Goal: Information Seeking & Learning: Check status

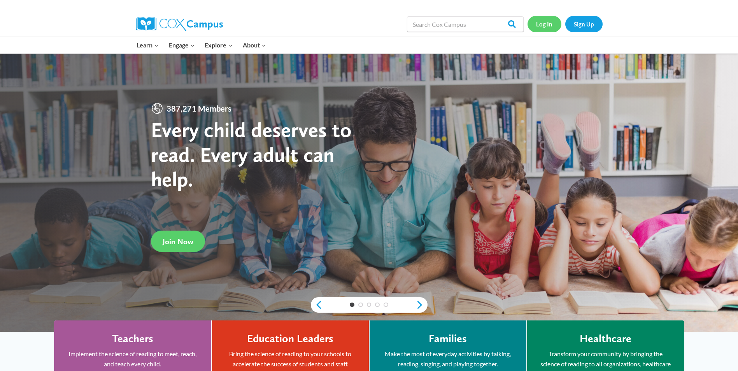
click at [552, 20] on link "Log In" at bounding box center [544, 24] width 34 height 16
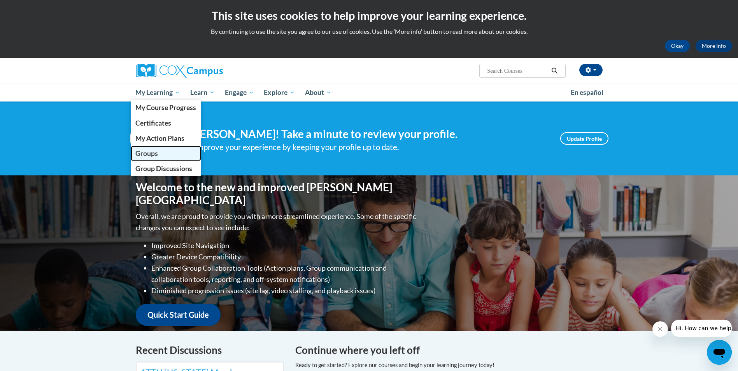
click at [140, 152] on span "Groups" at bounding box center [146, 153] width 23 height 8
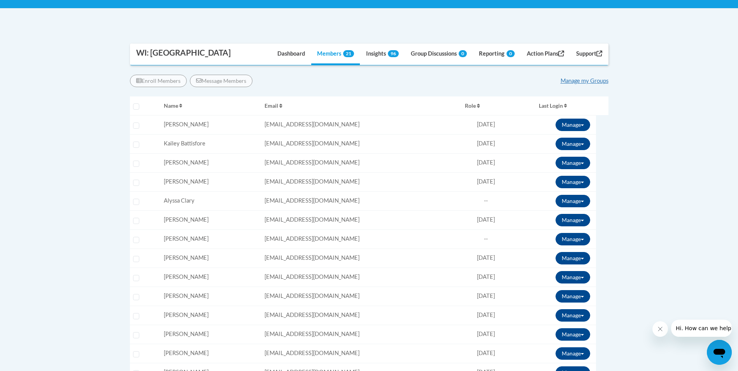
scroll to position [117, 0]
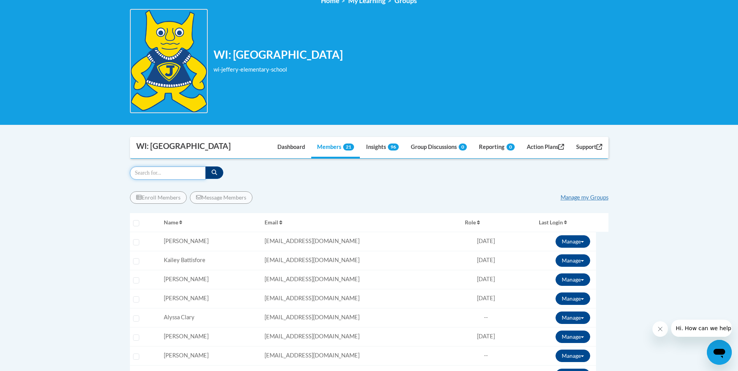
click at [157, 174] on input "Search" at bounding box center [168, 172] width 76 height 13
type input "greco, irena"
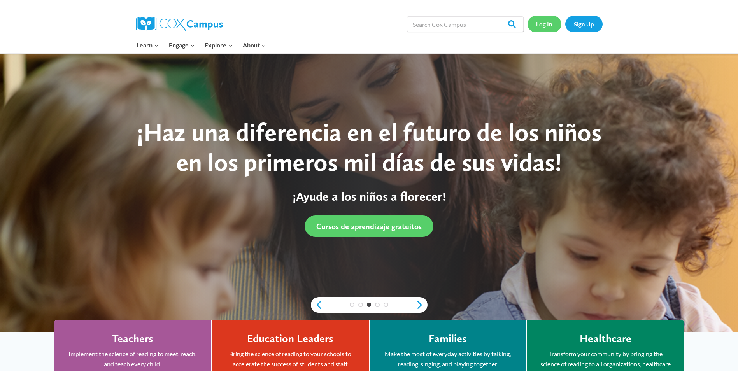
click at [545, 23] on link "Log In" at bounding box center [544, 24] width 34 height 16
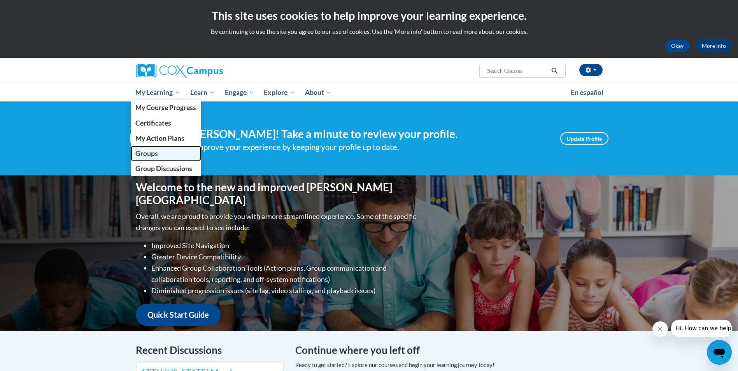
click at [151, 156] on span "Groups" at bounding box center [146, 153] width 23 height 8
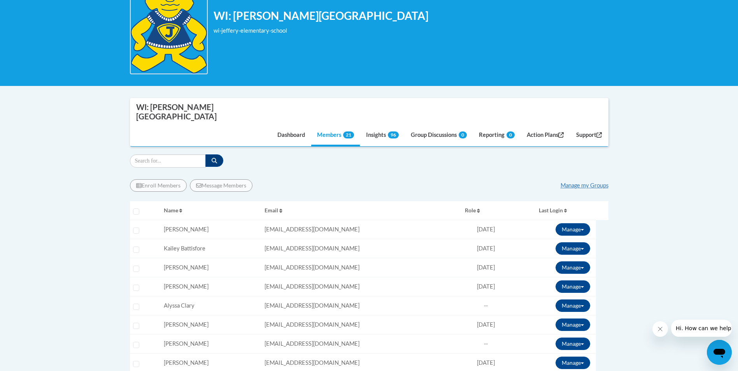
scroll to position [117, 0]
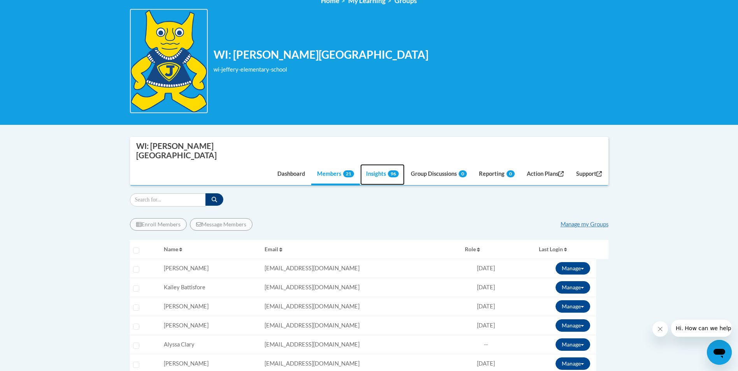
click at [366, 164] on link "Insights 96" at bounding box center [382, 174] width 44 height 21
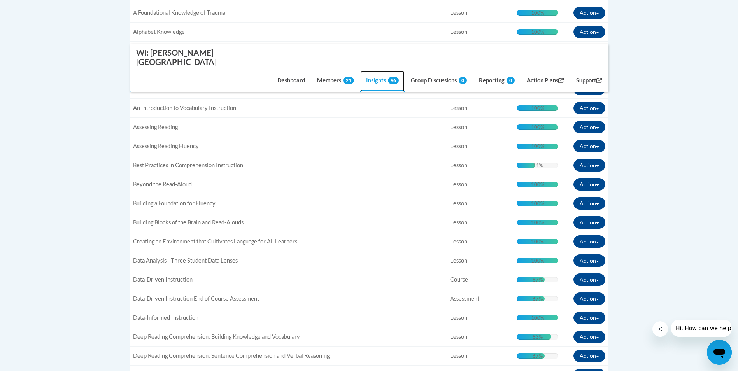
scroll to position [156, 0]
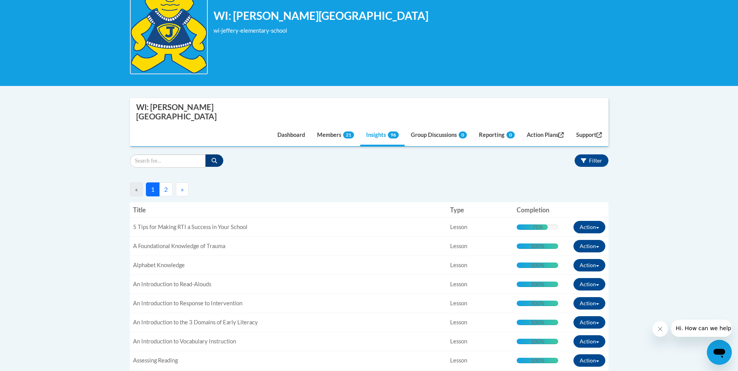
click at [165, 182] on button "2" at bounding box center [166, 189] width 14 height 14
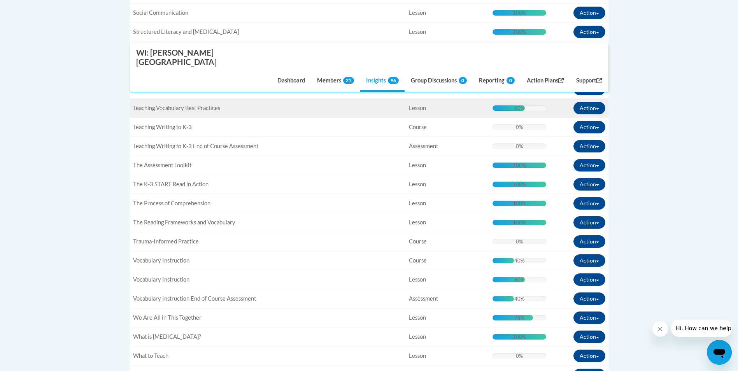
scroll to position [714, 0]
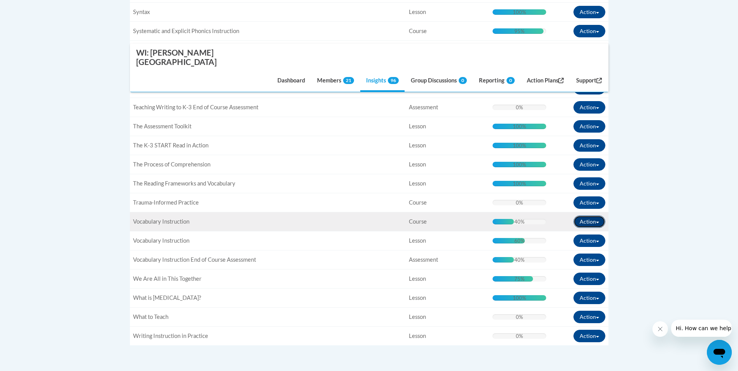
click at [598, 215] on button "Action" at bounding box center [589, 221] width 32 height 12
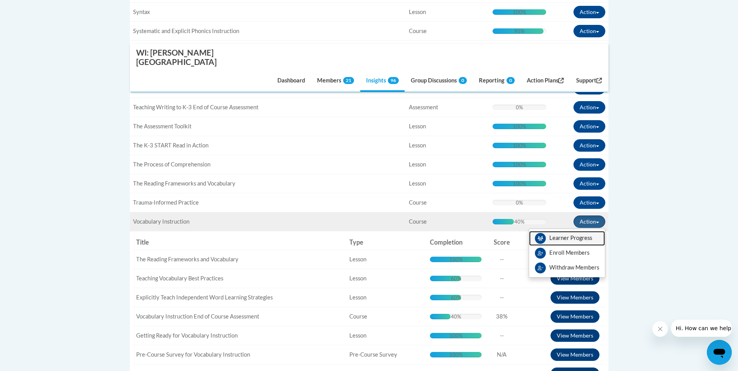
click at [583, 231] on link "Learner Progress" at bounding box center [567, 238] width 76 height 15
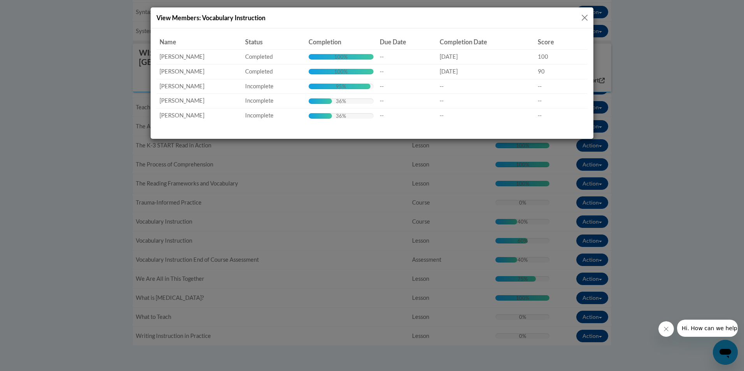
click at [584, 19] on button "Close" at bounding box center [585, 18] width 10 height 10
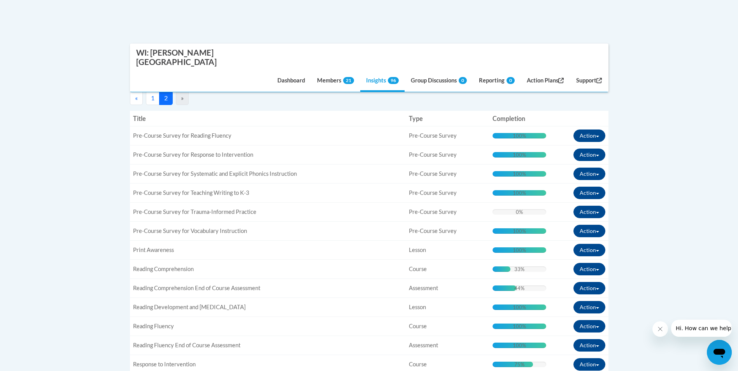
scroll to position [53, 0]
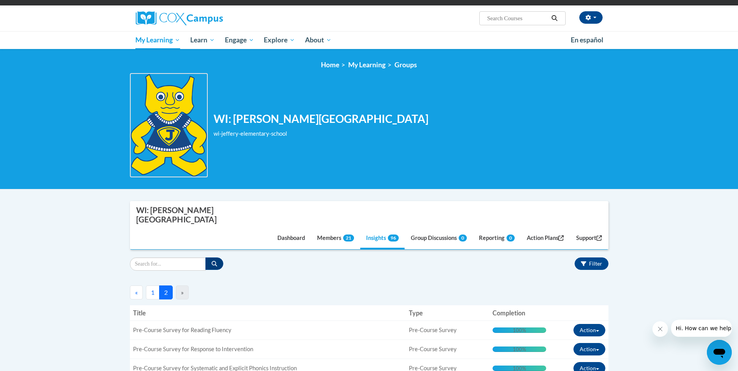
click at [150, 285] on button "1" at bounding box center [153, 292] width 14 height 14
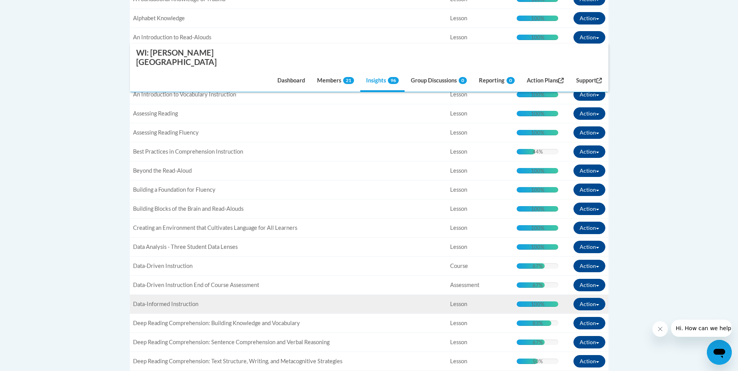
scroll to position [91, 0]
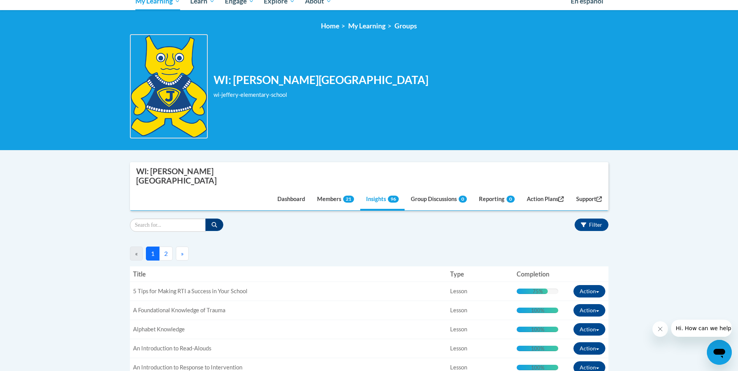
click at [165, 247] on button "2" at bounding box center [166, 254] width 14 height 14
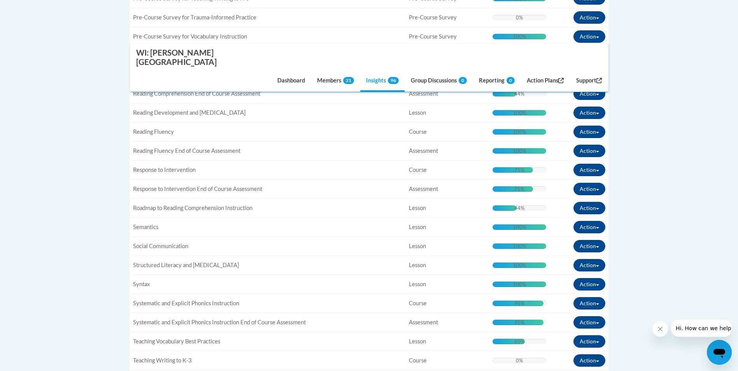
scroll to position [403, 0]
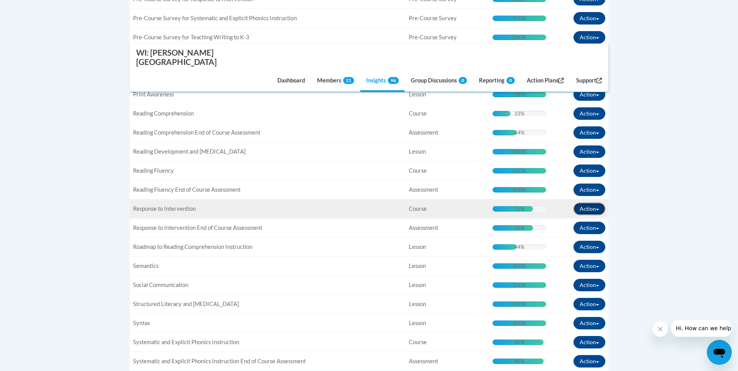
click at [598, 203] on button "Action" at bounding box center [589, 209] width 32 height 12
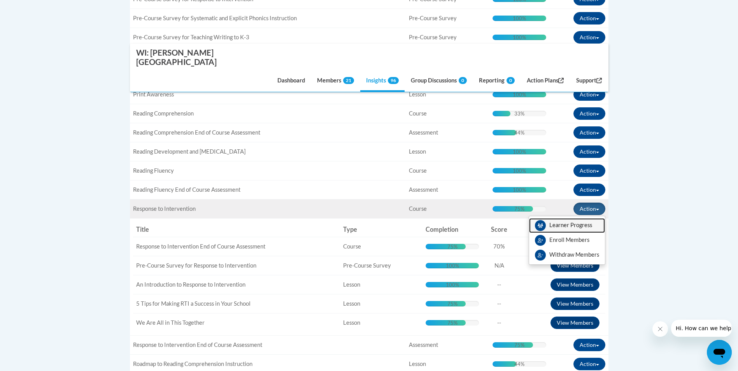
click at [575, 218] on link "Learner Progress" at bounding box center [567, 225] width 76 height 15
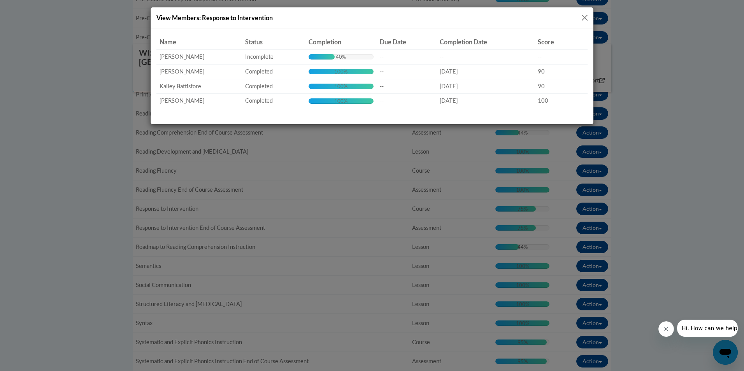
click at [585, 19] on button "Close" at bounding box center [585, 18] width 10 height 10
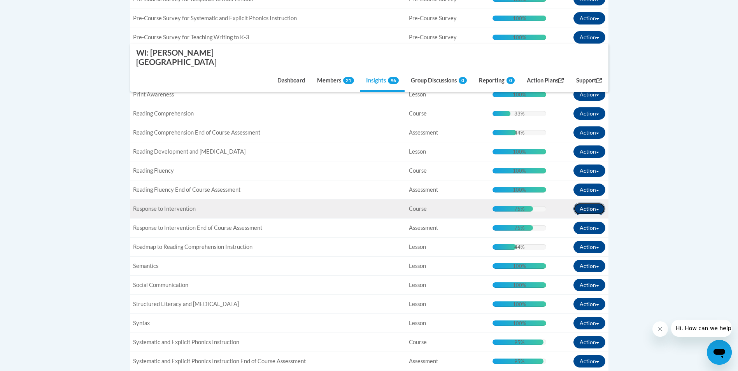
click at [596, 203] on button "Action" at bounding box center [589, 209] width 32 height 12
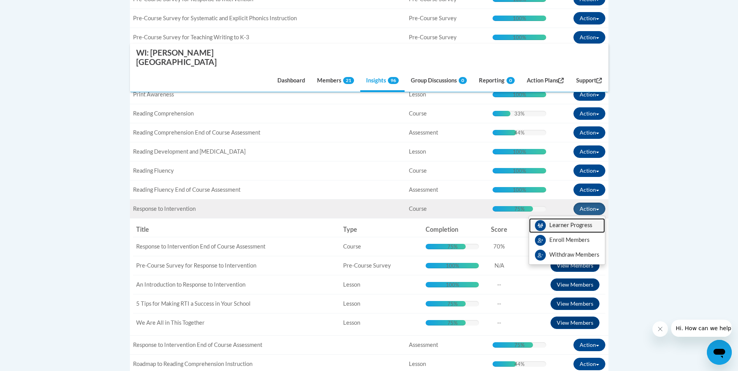
click at [579, 218] on link "Learner Progress" at bounding box center [567, 225] width 76 height 15
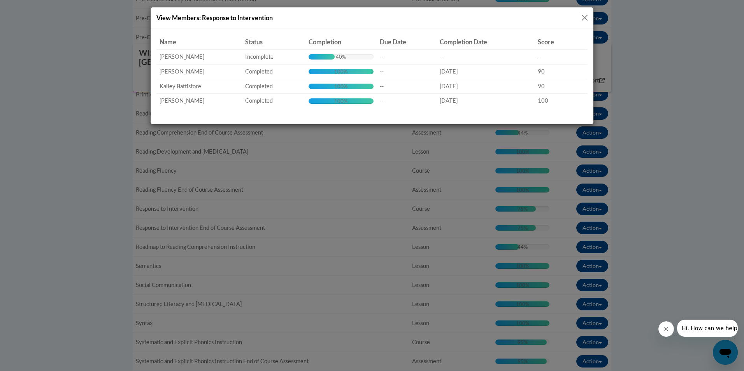
click at [585, 19] on button "Close" at bounding box center [585, 18] width 10 height 10
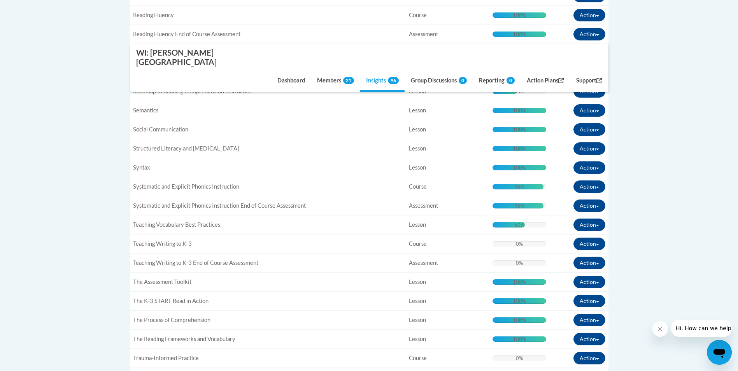
scroll to position [753, 0]
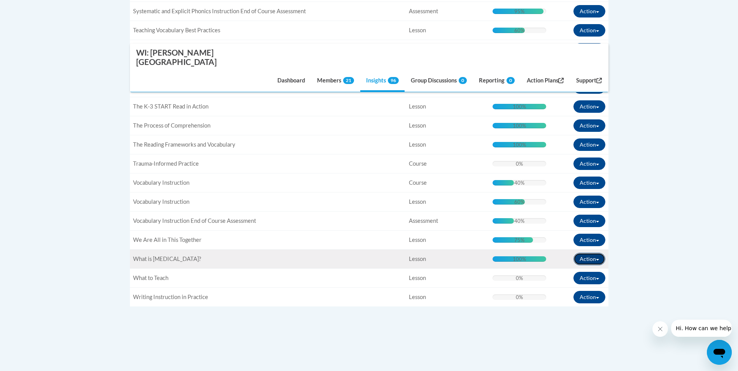
click at [596, 253] on button "Action" at bounding box center [589, 259] width 32 height 12
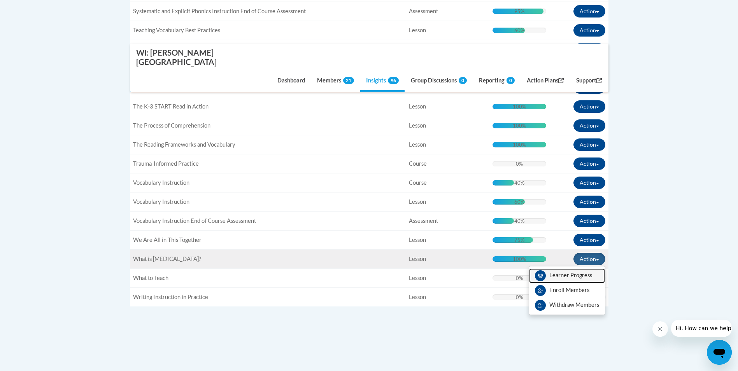
click at [588, 268] on link "Learner Progress" at bounding box center [567, 275] width 76 height 15
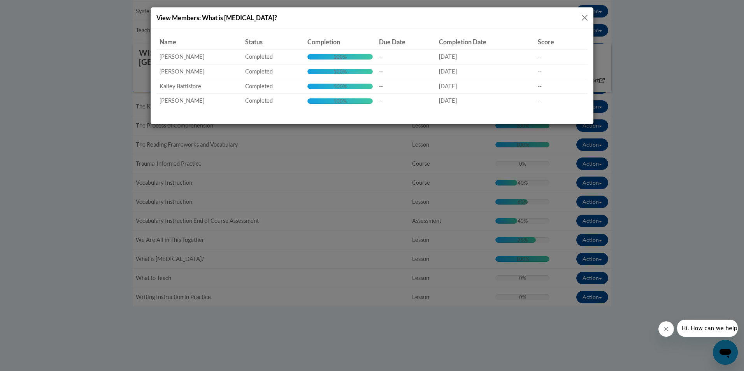
click at [584, 18] on button "Close" at bounding box center [585, 18] width 10 height 10
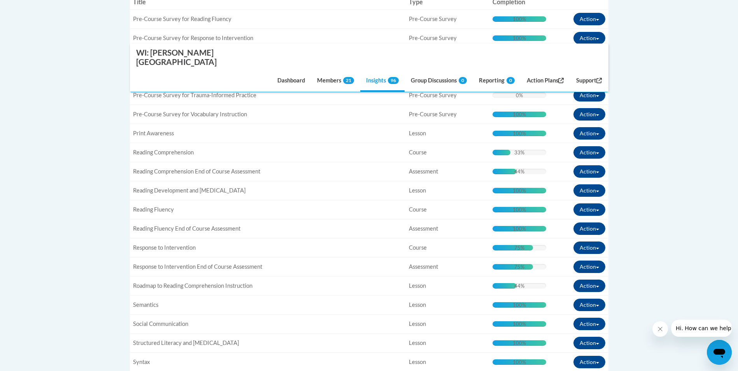
scroll to position [91, 0]
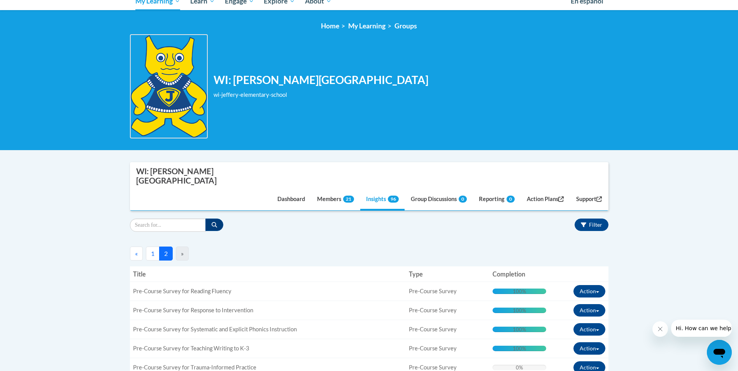
click at [151, 247] on button "1" at bounding box center [153, 254] width 14 height 14
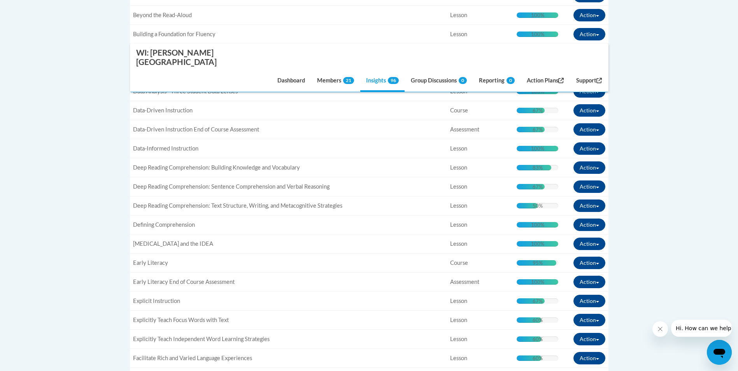
scroll to position [403, 0]
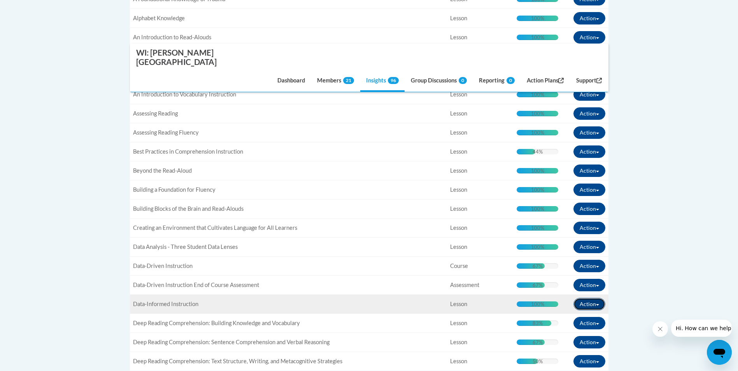
click at [599, 298] on button "Action" at bounding box center [589, 304] width 32 height 12
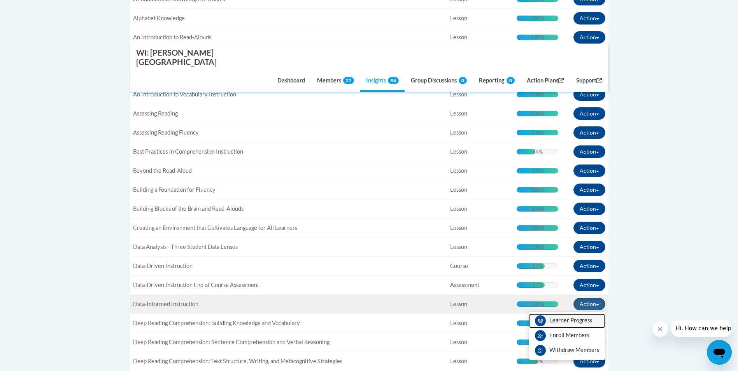
click at [582, 314] on link "Learner Progress" at bounding box center [567, 321] width 76 height 15
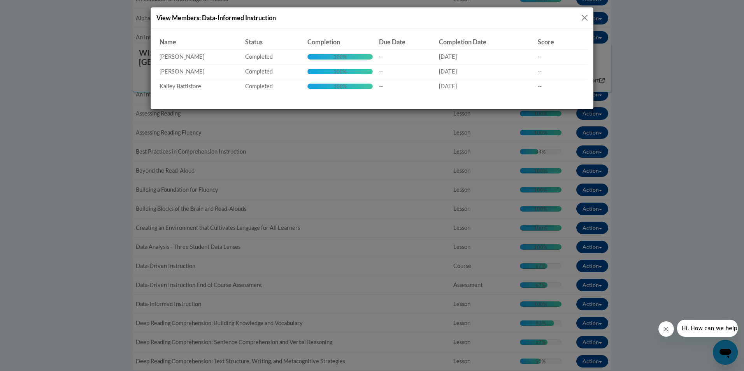
drag, startPoint x: 583, startPoint y: 18, endPoint x: 579, endPoint y: 44, distance: 26.5
click at [583, 18] on button "Close" at bounding box center [585, 18] width 10 height 10
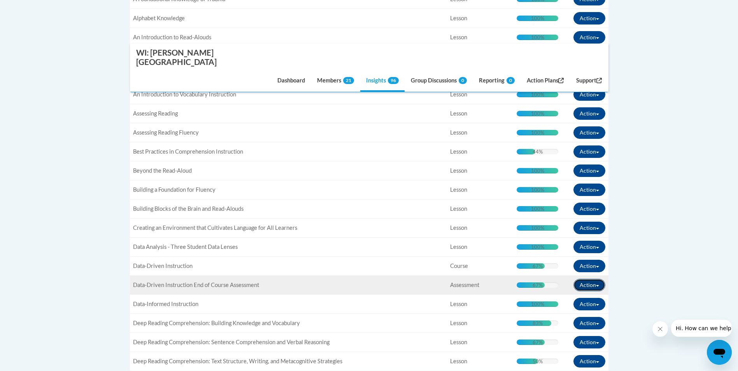
click at [597, 279] on button "Action" at bounding box center [589, 285] width 32 height 12
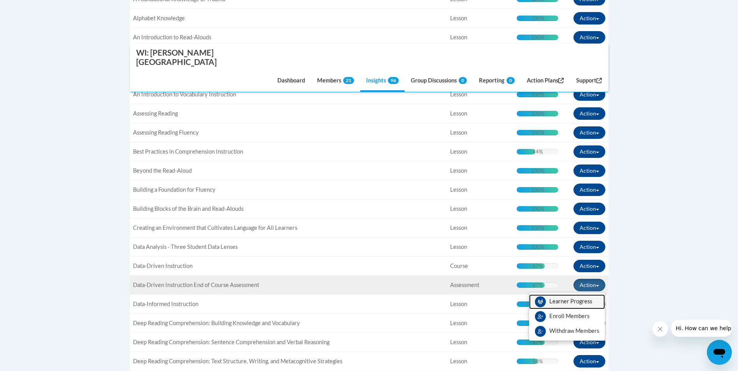
click at [569, 294] on link "Learner Progress" at bounding box center [567, 301] width 76 height 15
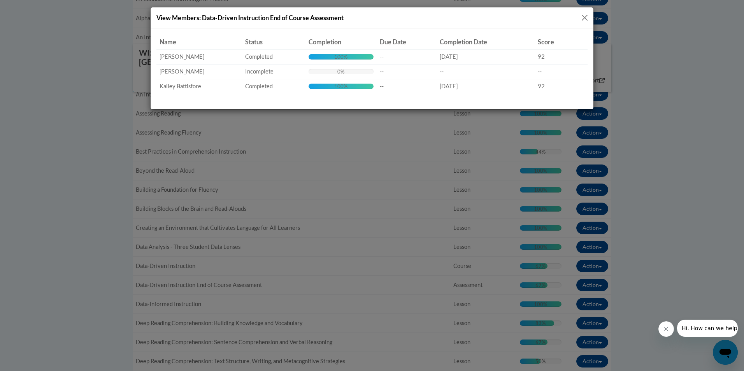
click at [585, 18] on button "Close" at bounding box center [585, 18] width 10 height 10
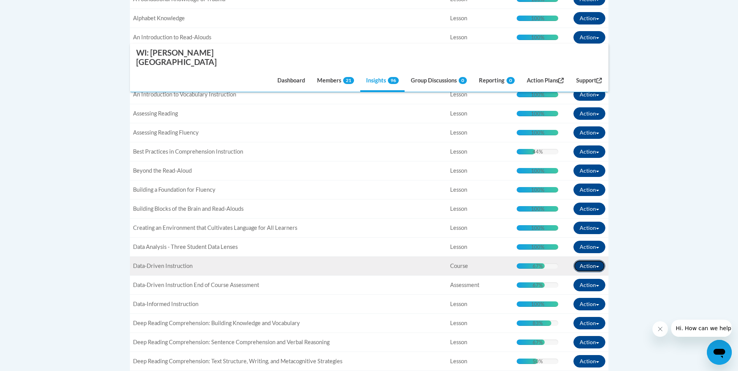
click at [597, 260] on button "Action" at bounding box center [589, 266] width 32 height 12
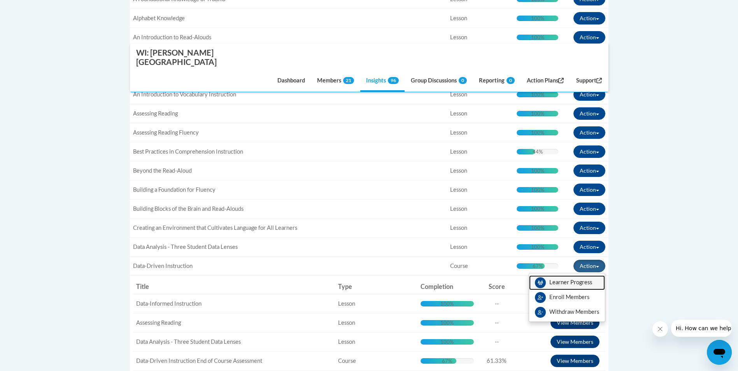
click at [584, 275] on link "Learner Progress" at bounding box center [567, 282] width 76 height 15
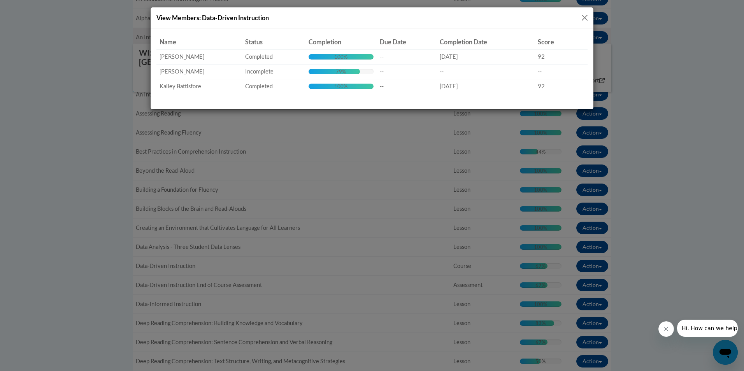
click at [583, 16] on button "Close" at bounding box center [585, 18] width 10 height 10
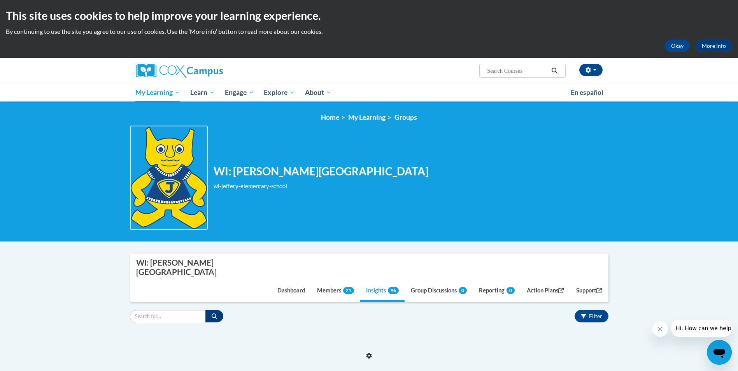
scroll to position [403, 0]
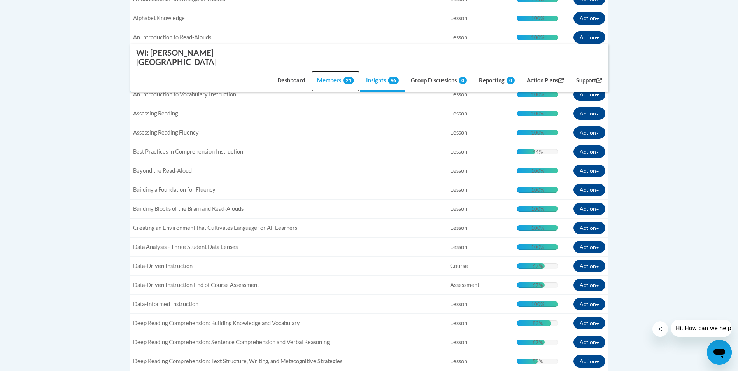
click at [321, 71] on link "Members 21" at bounding box center [335, 81] width 49 height 21
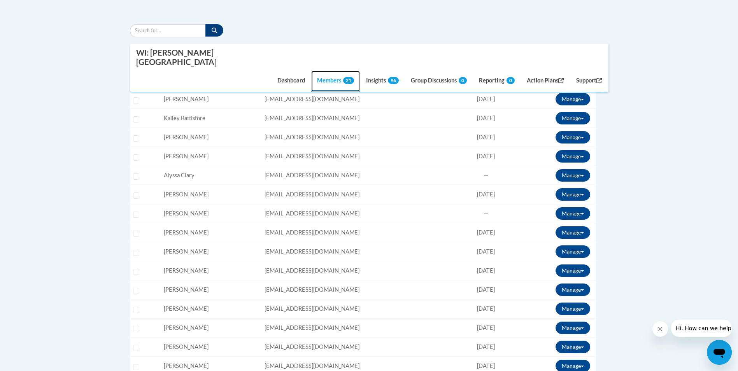
scroll to position [169, 0]
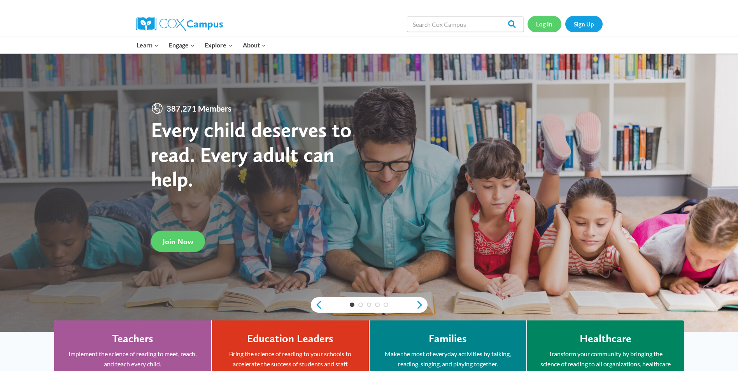
click at [547, 21] on link "Log In" at bounding box center [544, 24] width 34 height 16
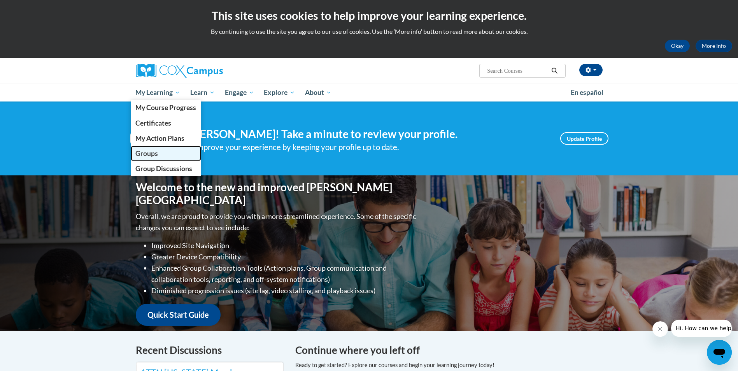
click at [154, 154] on span "Groups" at bounding box center [146, 153] width 23 height 8
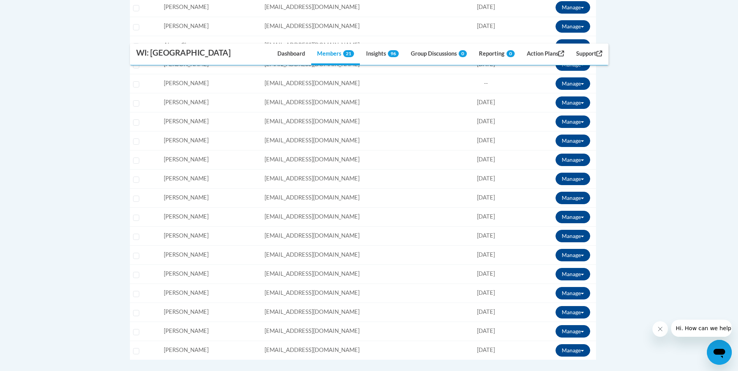
scroll to position [428, 0]
